Goal: Find specific page/section: Find specific page/section

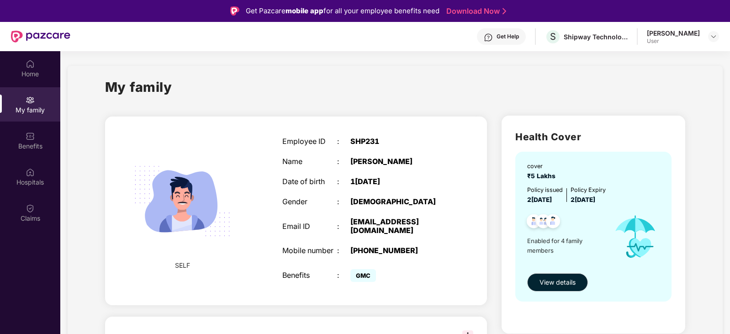
scroll to position [47, 0]
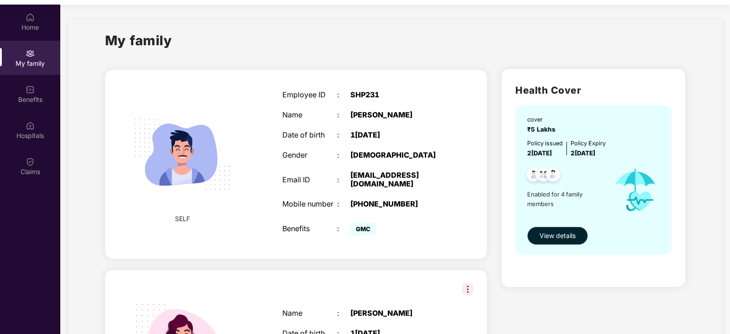
click at [16, 59] on div "My family" at bounding box center [30, 63] width 60 height 9
click at [24, 58] on div "My family" at bounding box center [30, 58] width 60 height 34
click at [543, 238] on span "View details" at bounding box center [557, 236] width 36 height 10
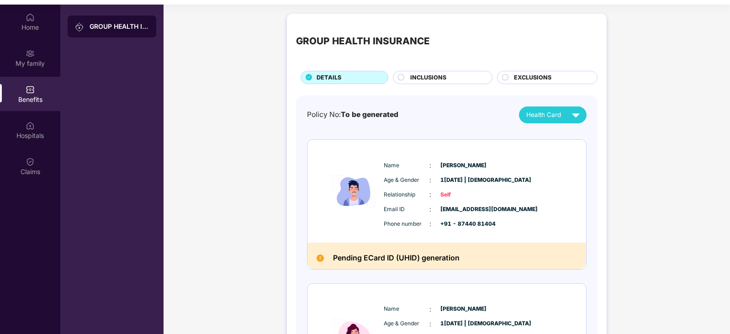
scroll to position [1, 0]
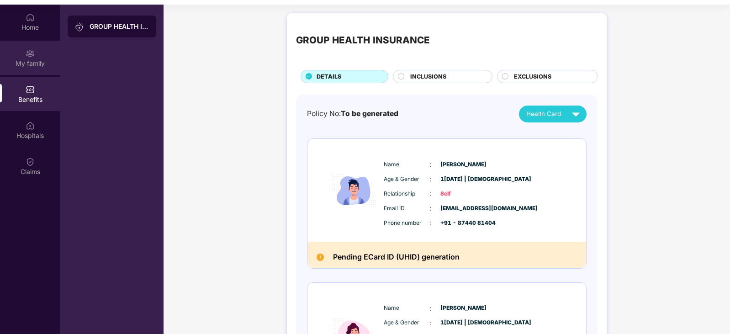
click at [27, 64] on div "My family" at bounding box center [30, 63] width 60 height 9
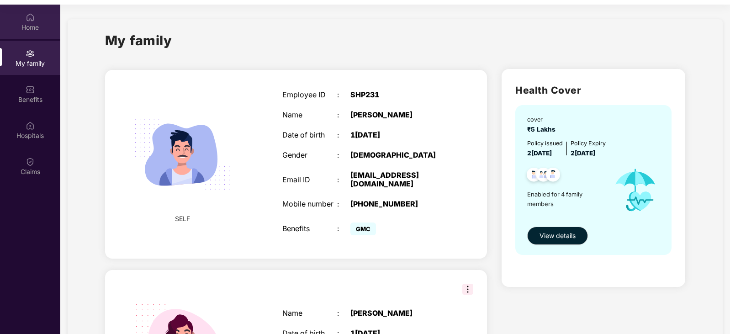
click at [18, 18] on div "Home" at bounding box center [30, 22] width 60 height 34
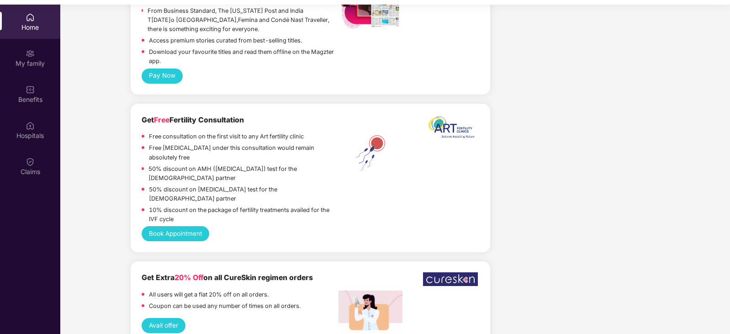
scroll to position [790, 0]
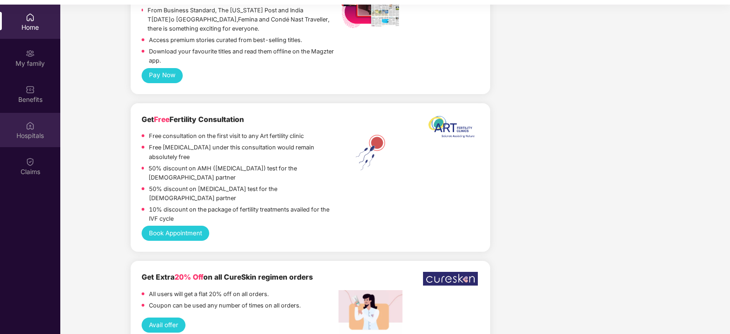
click at [39, 128] on div "Hospitals" at bounding box center [30, 130] width 60 height 34
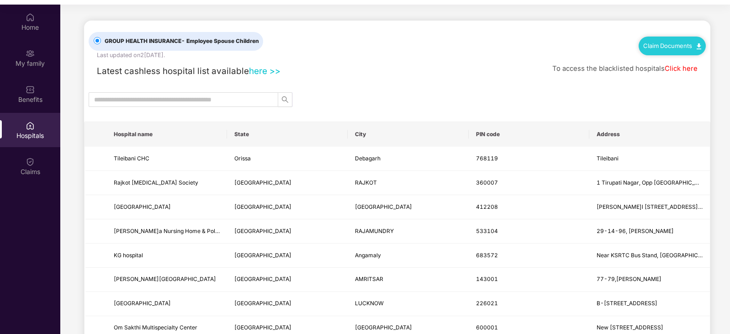
click at [685, 66] on link "Click here" at bounding box center [681, 68] width 33 height 8
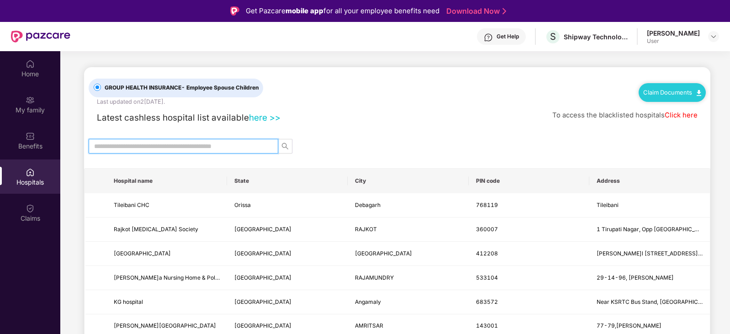
click at [233, 151] on input "text" at bounding box center [179, 146] width 171 height 10
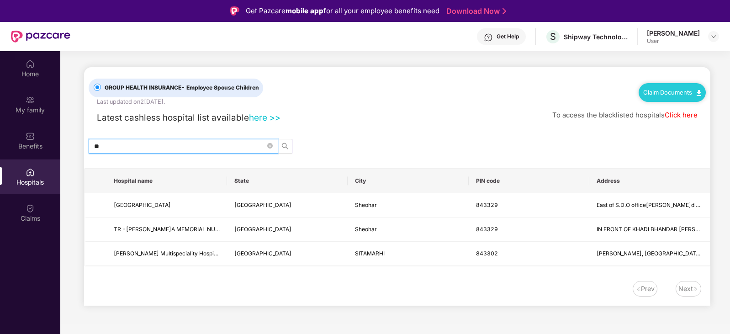
type input "*"
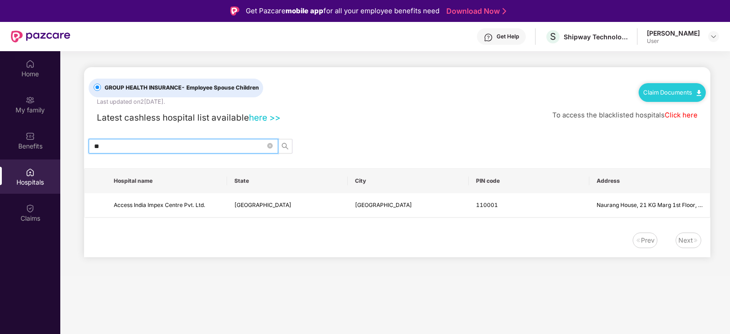
type input "*"
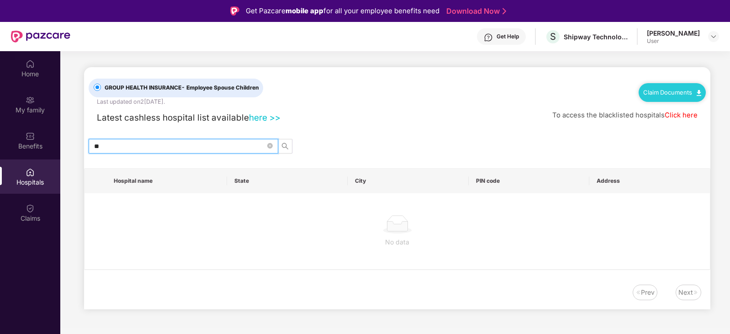
type input "*"
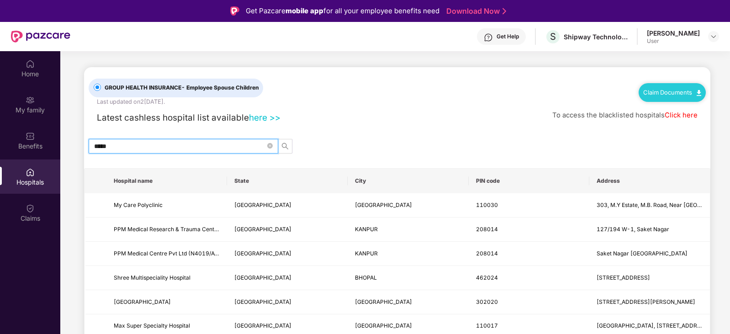
type input "*****"
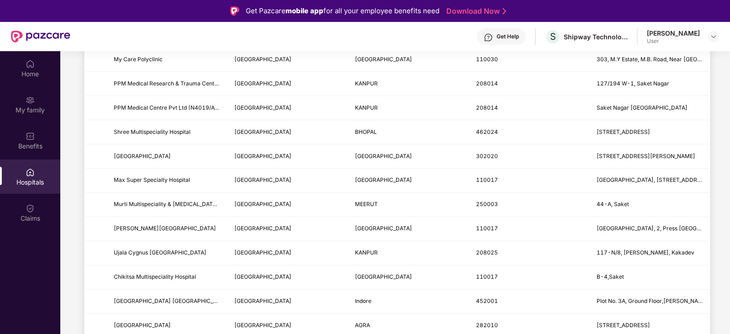
scroll to position [146, 0]
click at [696, 37] on div "User" at bounding box center [673, 40] width 53 height 7
click at [711, 36] on img at bounding box center [713, 36] width 7 height 7
click at [657, 84] on div "[PERSON_NAME]" at bounding box center [663, 83] width 53 height 9
click at [26, 211] on img at bounding box center [30, 208] width 9 height 9
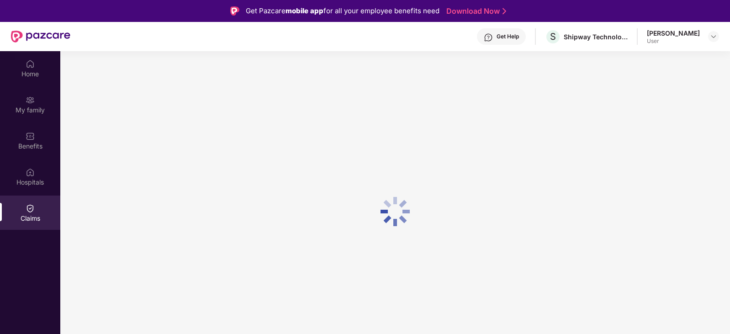
scroll to position [0, 0]
